Goal: Information Seeking & Learning: Learn about a topic

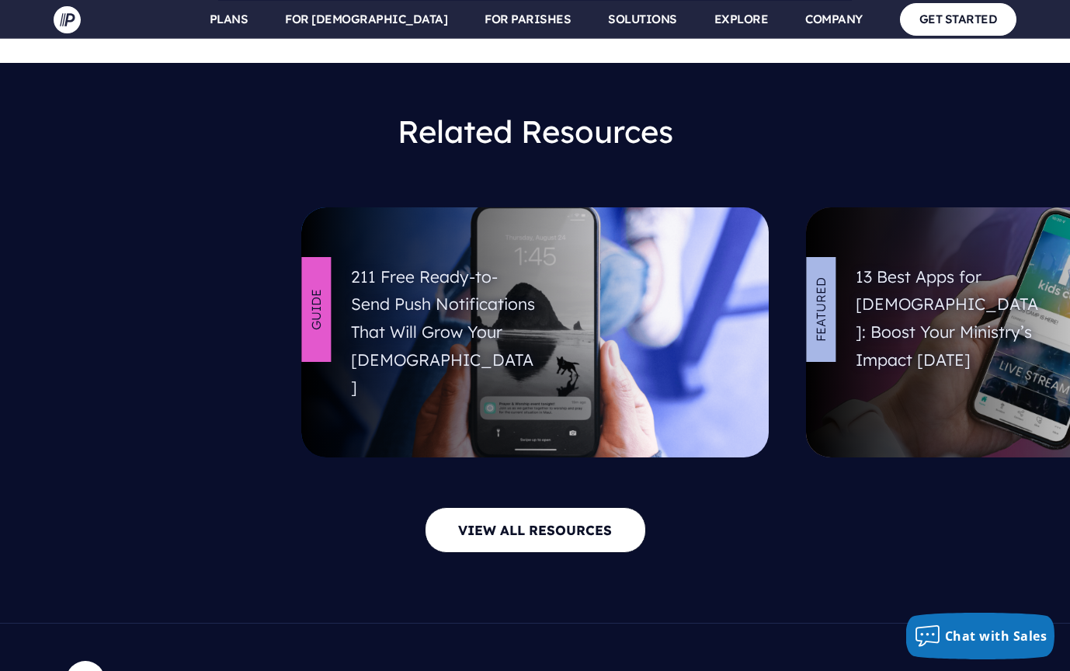
scroll to position [5787, 0]
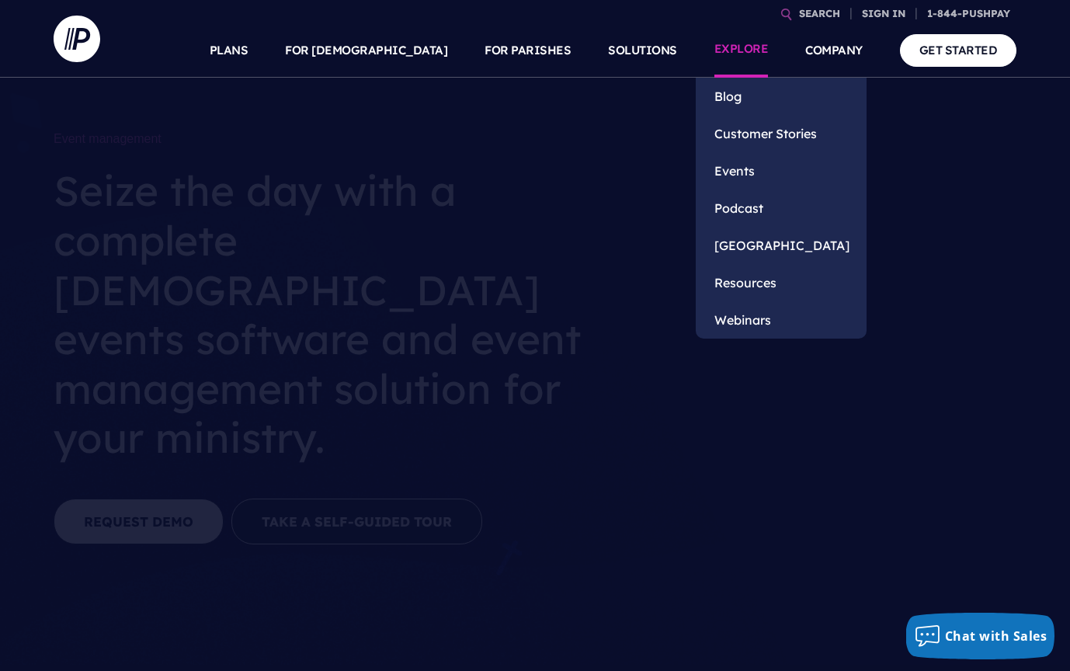
click at [747, 50] on link "EXPLORE" at bounding box center [741, 50] width 54 height 54
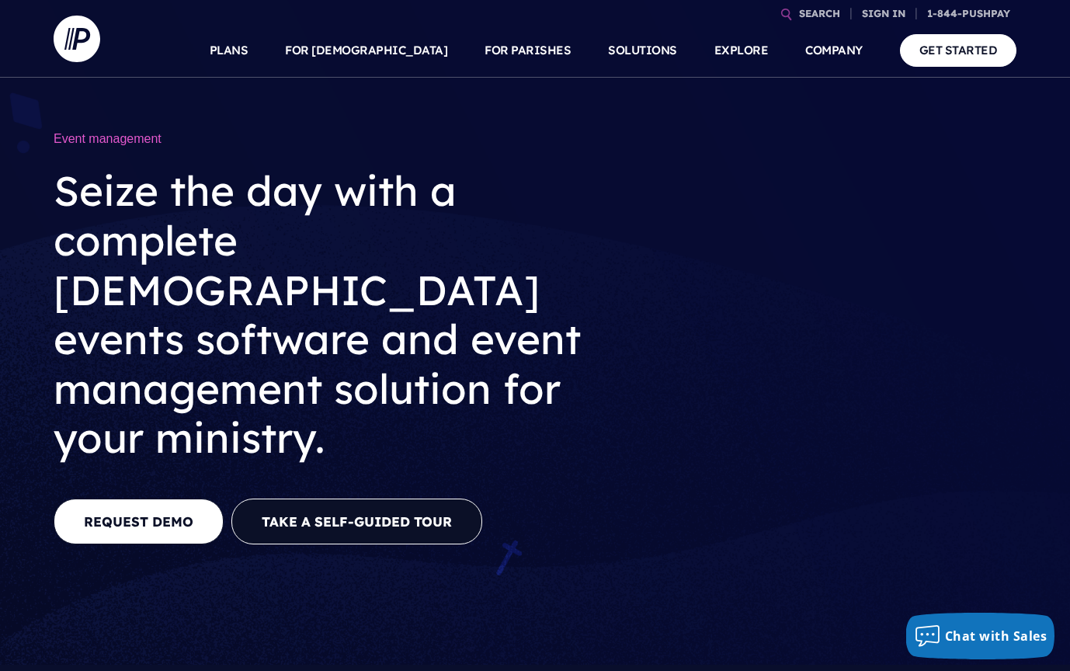
click at [560, 296] on h2 "Seize the day with a complete church events software and event management solut…" at bounding box center [329, 314] width 551 height 321
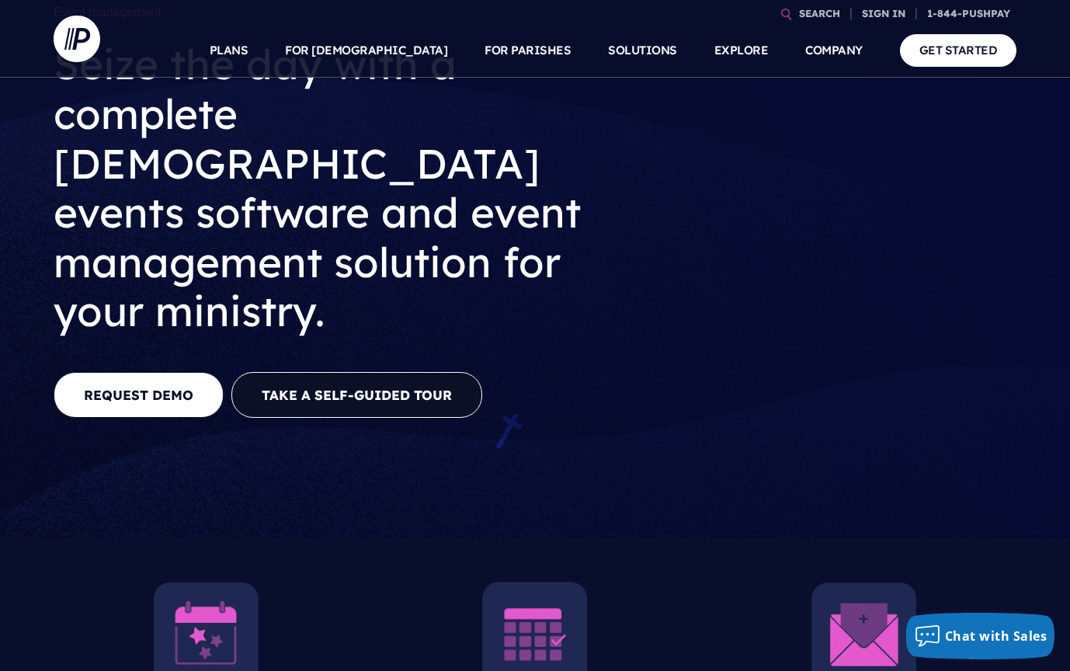
scroll to position [95, 0]
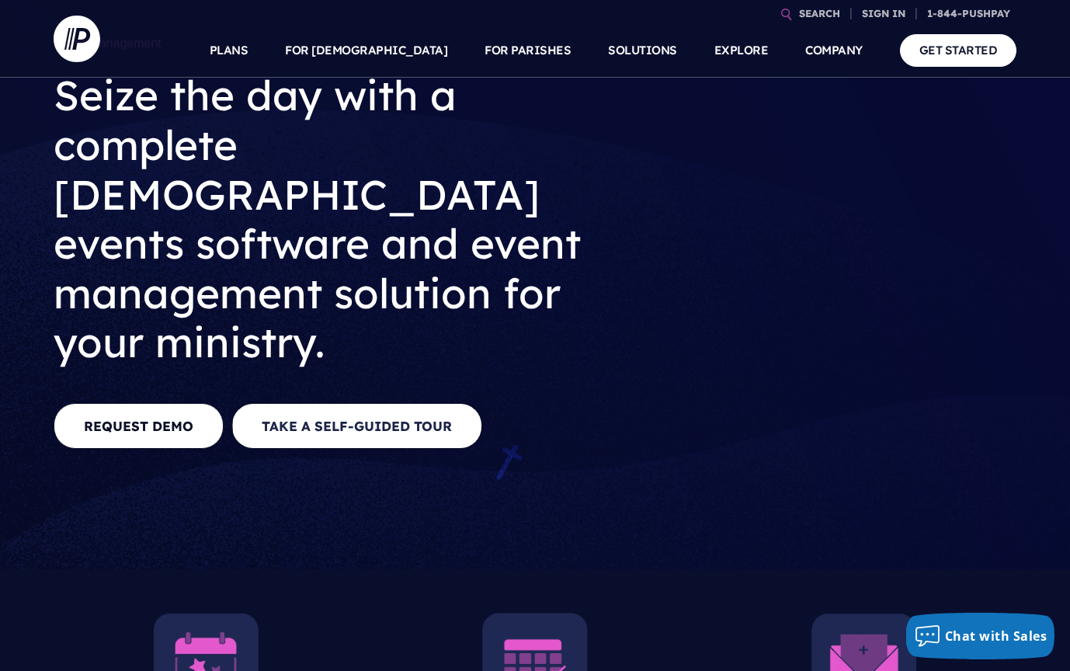
click at [448, 403] on button "Take a Self-guided Tour" at bounding box center [356, 426] width 251 height 46
click at [398, 403] on button "Take a Self-guided Tour" at bounding box center [356, 426] width 251 height 46
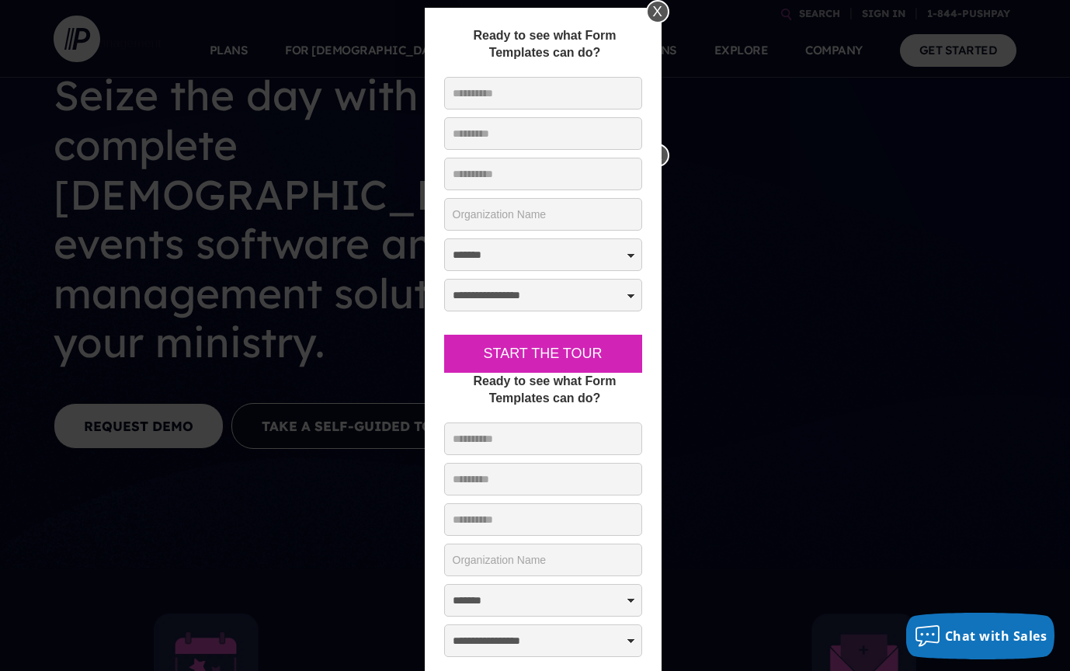
click at [657, 9] on div "X" at bounding box center [657, 11] width 23 height 23
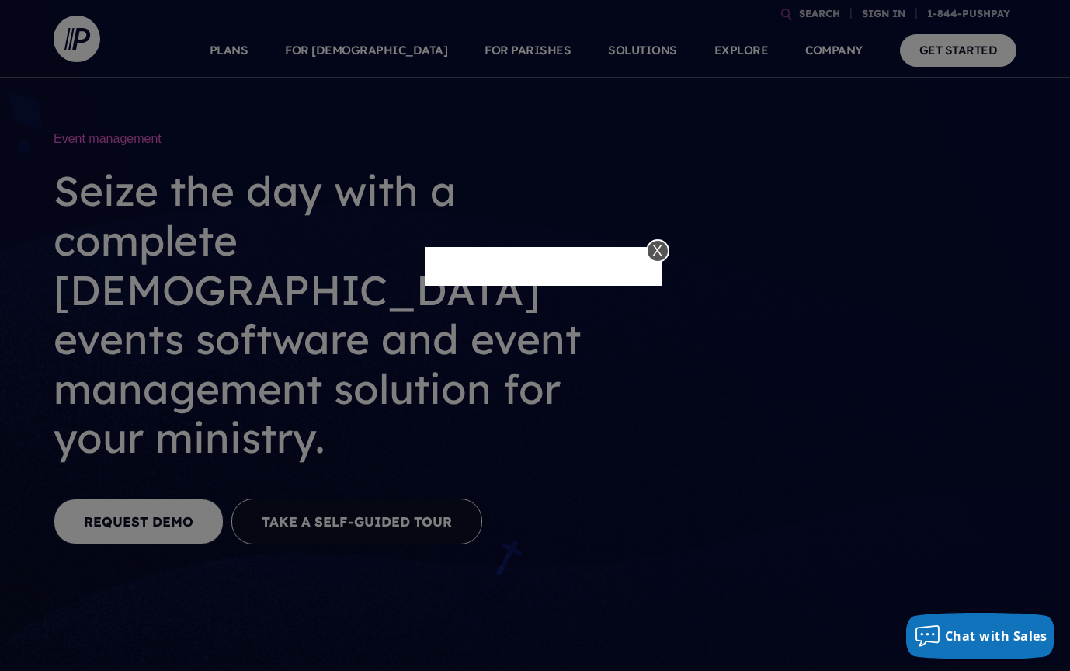
scroll to position [0, 0]
click at [661, 248] on div "X" at bounding box center [657, 250] width 23 height 23
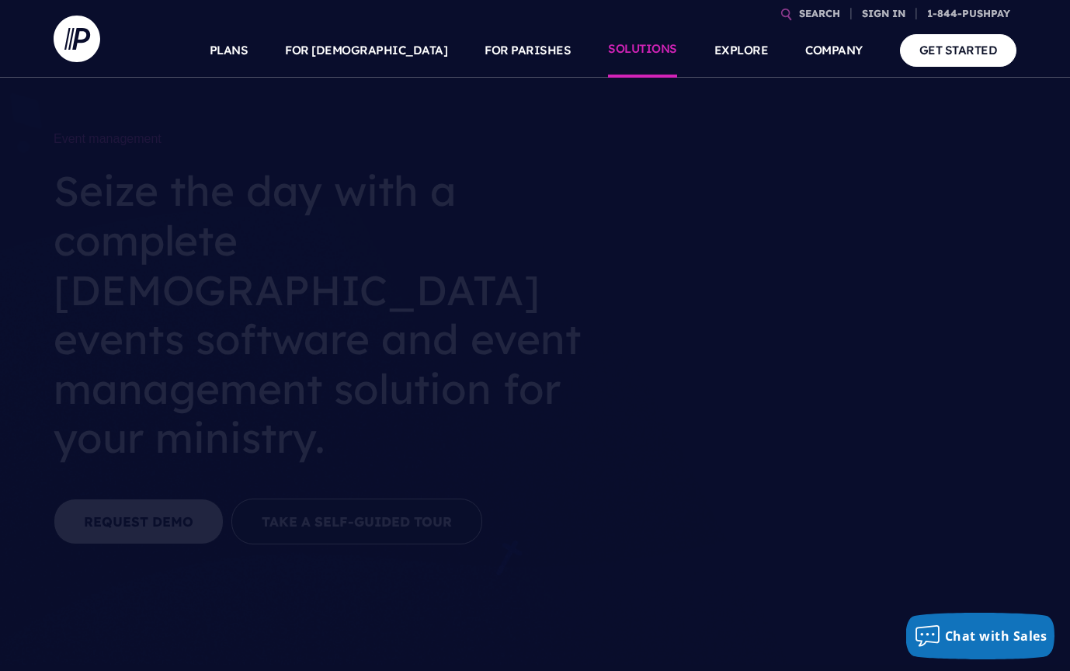
click at [656, 54] on link "SOLUTIONS" at bounding box center [642, 50] width 69 height 54
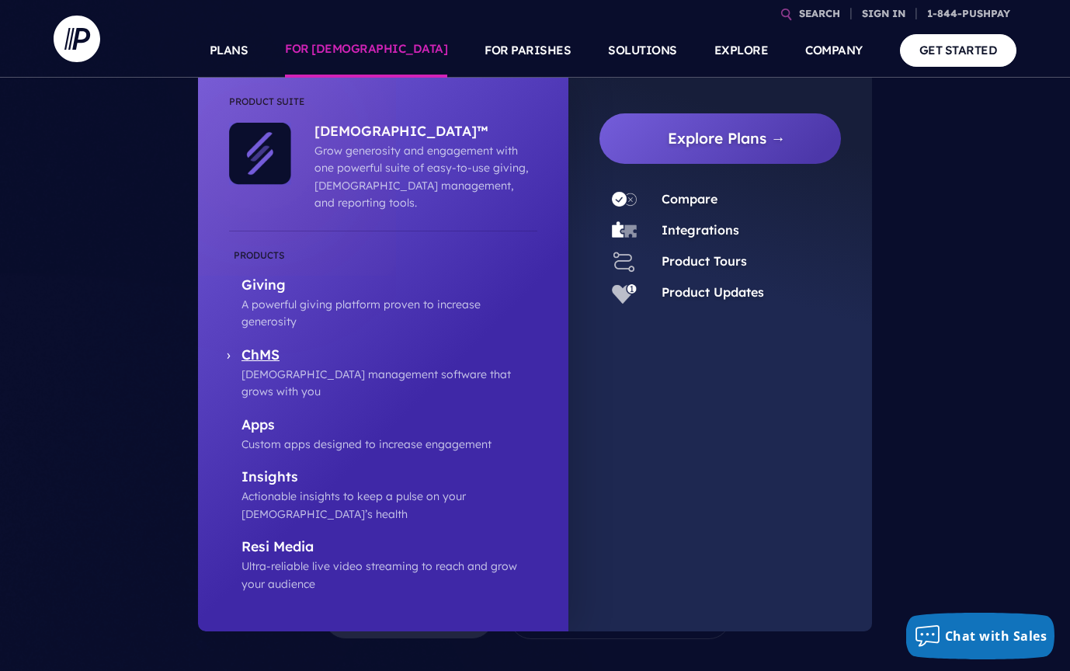
click at [265, 346] on p "ChMS" at bounding box center [389, 355] width 296 height 19
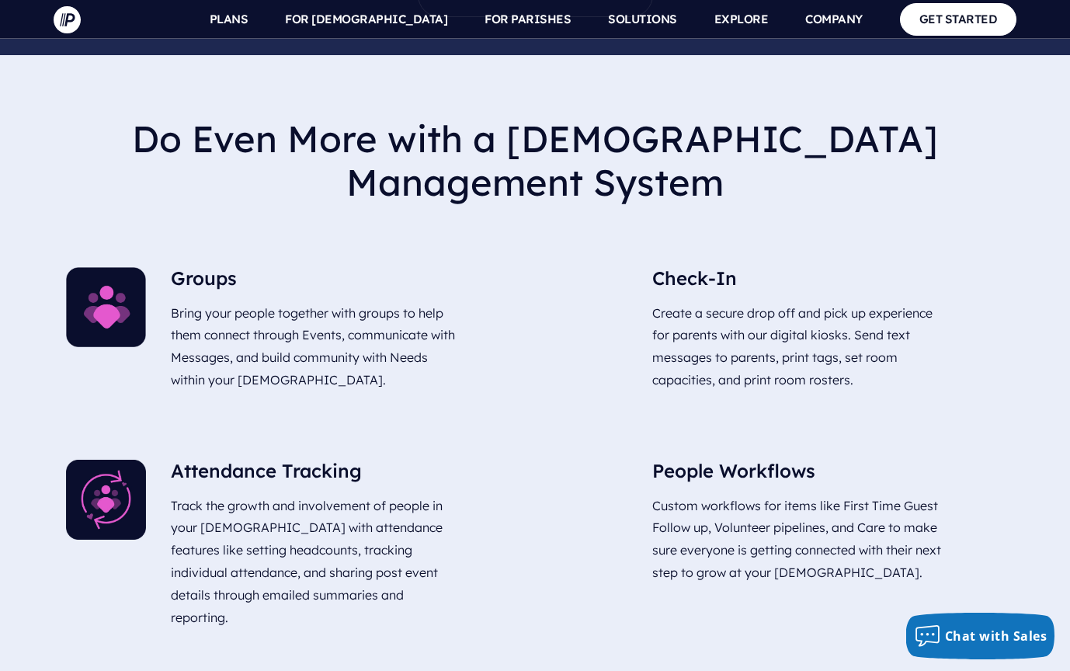
scroll to position [3681, 0]
